Goal: Transaction & Acquisition: Obtain resource

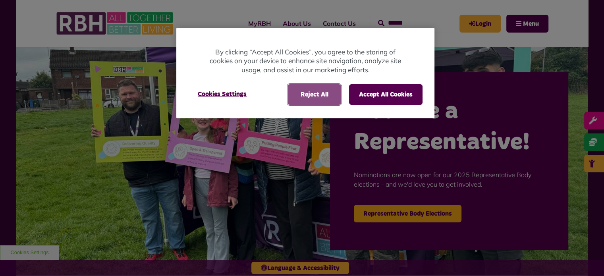
click at [307, 101] on button "Reject All" at bounding box center [314, 94] width 54 height 21
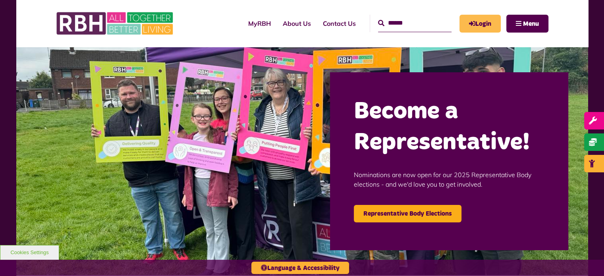
click at [478, 20] on link "Login" at bounding box center [479, 24] width 41 height 18
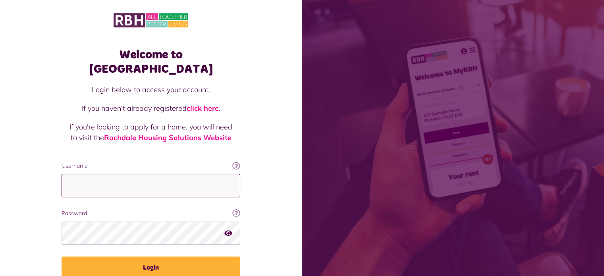
click at [123, 174] on input "Username" at bounding box center [151, 185] width 179 height 23
type input "**********"
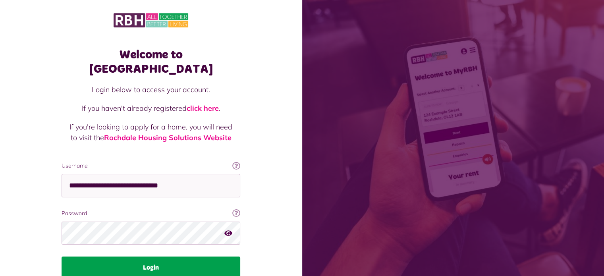
click at [156, 257] on button "Login" at bounding box center [151, 267] width 179 height 22
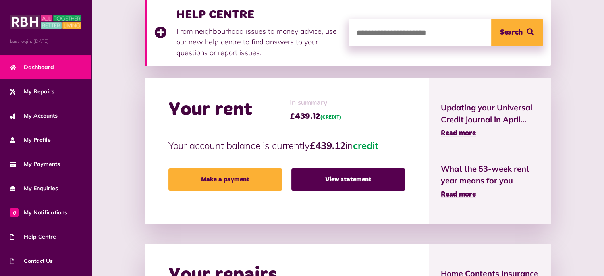
scroll to position [122, 0]
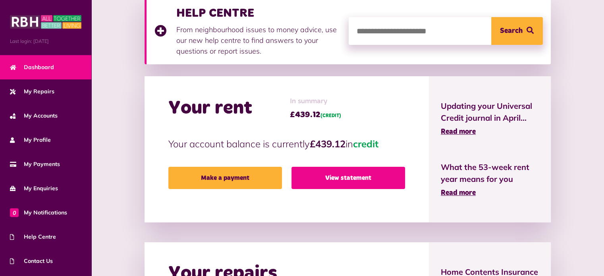
click at [346, 174] on link "View statement" at bounding box center [347, 178] width 113 height 22
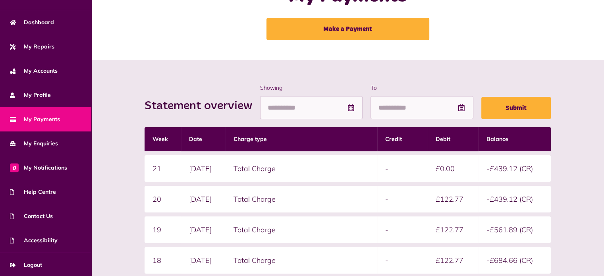
scroll to position [186, 0]
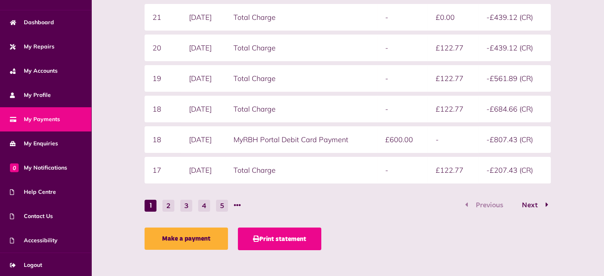
click at [269, 244] on button "Print statement" at bounding box center [279, 238] width 83 height 23
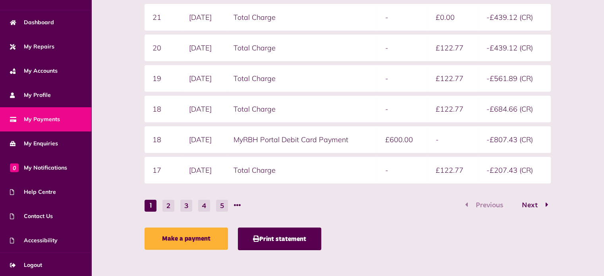
scroll to position [0, 0]
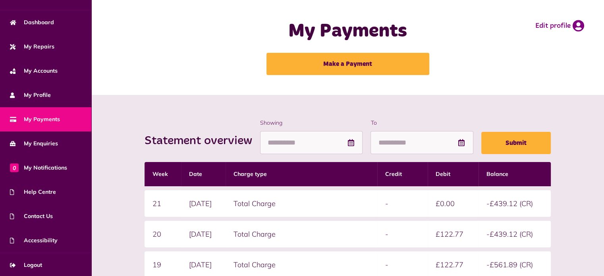
click at [352, 139] on icon at bounding box center [350, 142] width 8 height 7
click at [351, 145] on icon at bounding box center [350, 142] width 8 height 7
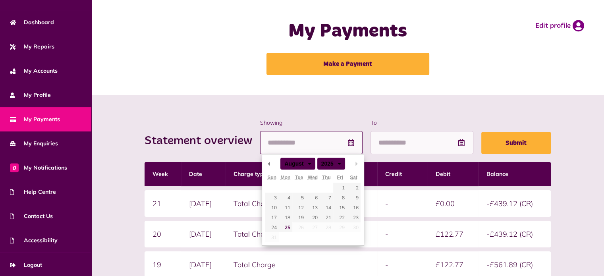
click at [306, 144] on input "Showing" at bounding box center [311, 142] width 102 height 23
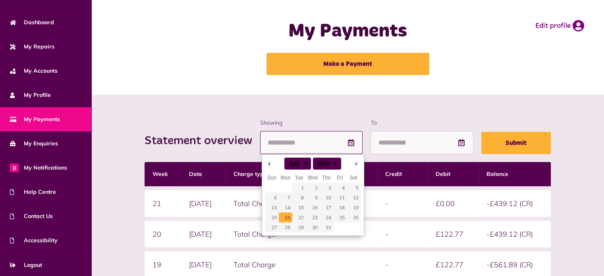
type input "**********"
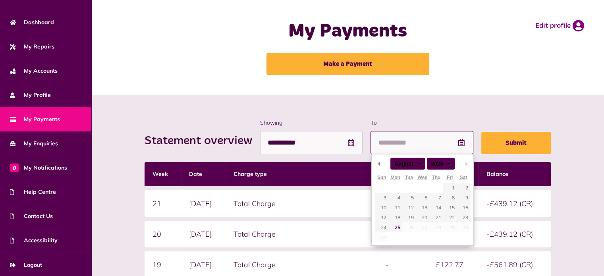
click at [435, 145] on input "To" at bounding box center [421, 142] width 102 height 23
type input "**********"
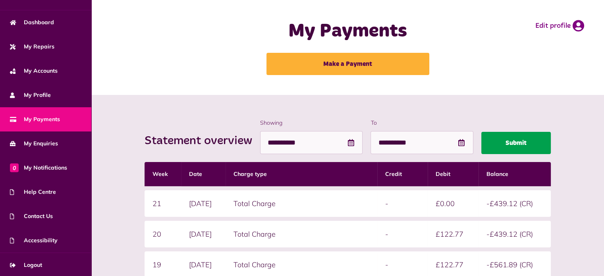
click at [514, 147] on button "Submit" at bounding box center [515, 143] width 69 height 22
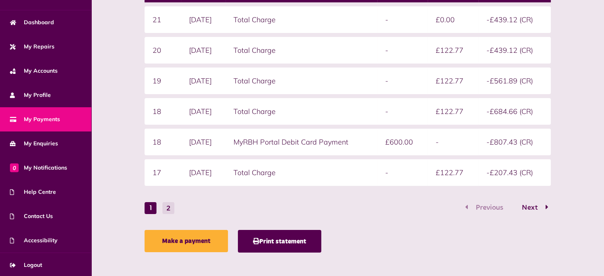
scroll to position [186, 0]
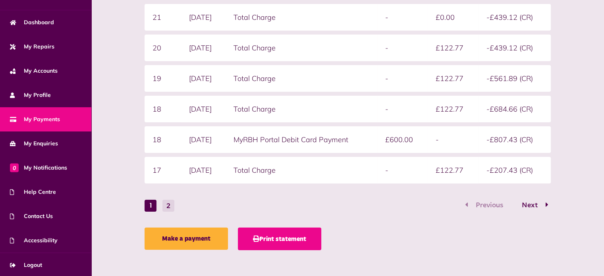
click at [284, 239] on button "Print statement" at bounding box center [279, 238] width 83 height 23
click at [292, 244] on button "Print statement" at bounding box center [279, 238] width 83 height 23
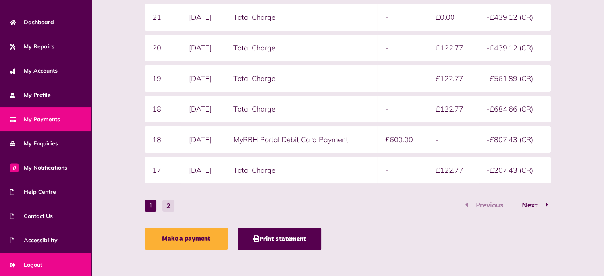
click at [31, 263] on span "Logout" at bounding box center [26, 265] width 32 height 8
